Goal: Transaction & Acquisition: Purchase product/service

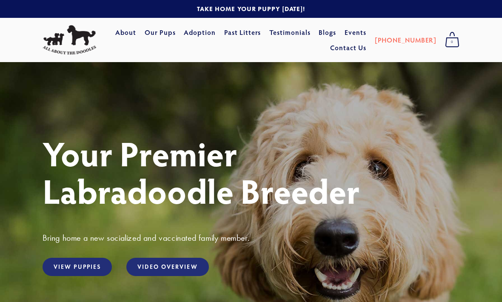
click at [176, 29] on link "Our Pups" at bounding box center [160, 32] width 31 height 15
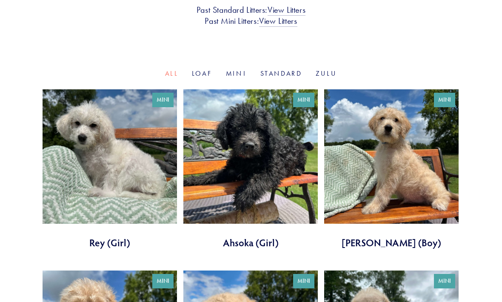
scroll to position [272, 0]
click at [241, 69] on link "Mini" at bounding box center [236, 73] width 21 height 8
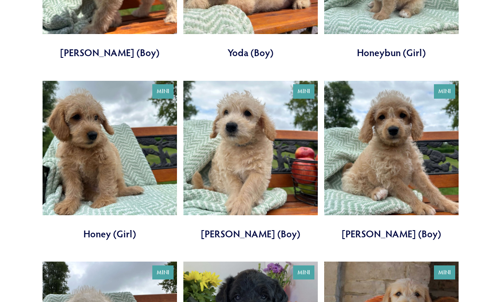
scroll to position [645, 0]
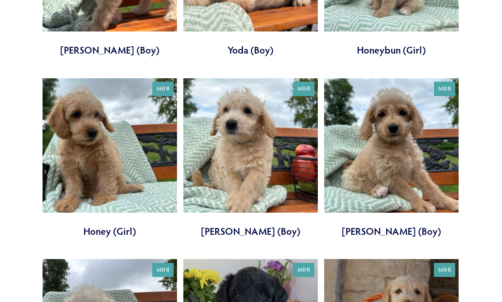
click at [121, 163] on link at bounding box center [110, 159] width 134 height 160
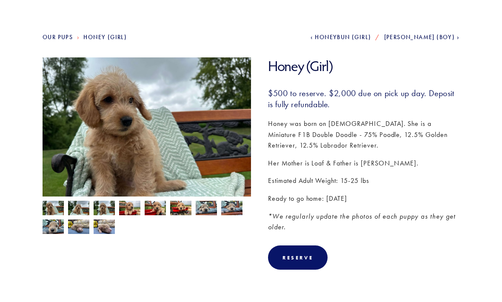
scroll to position [75, 0]
